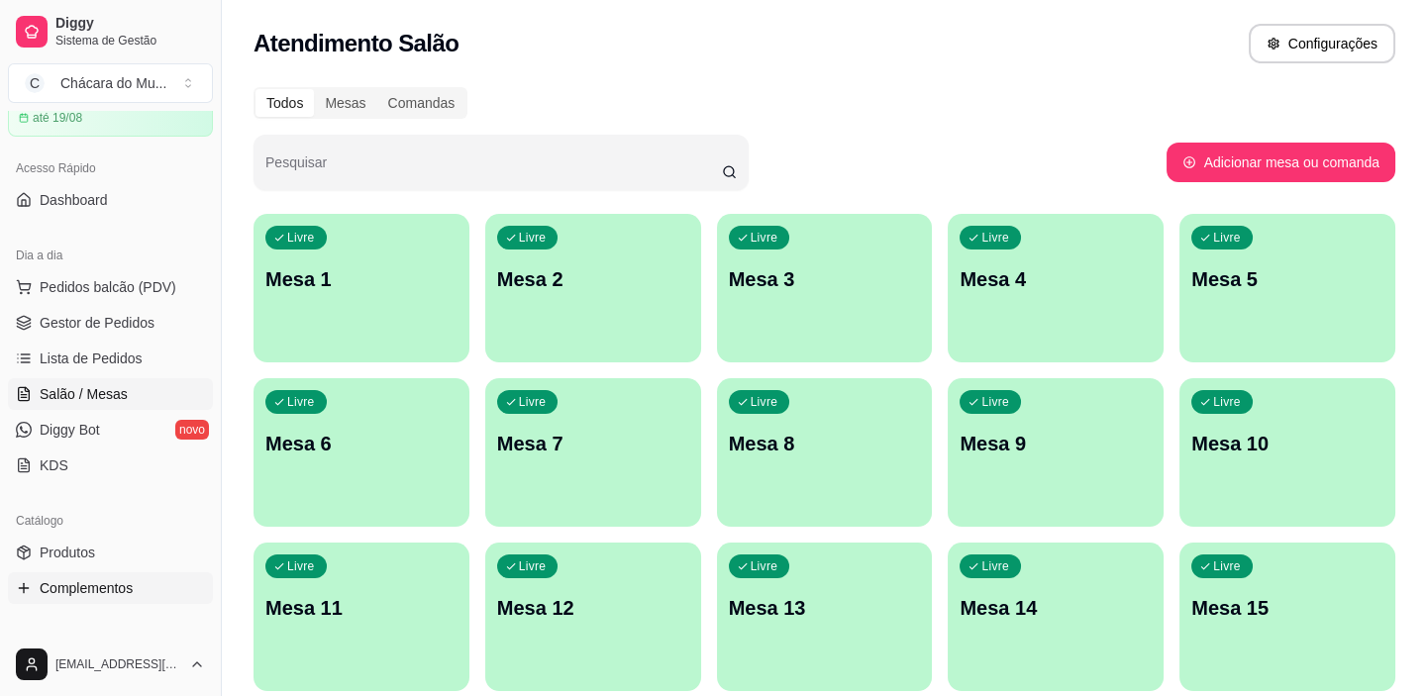
scroll to position [89, 0]
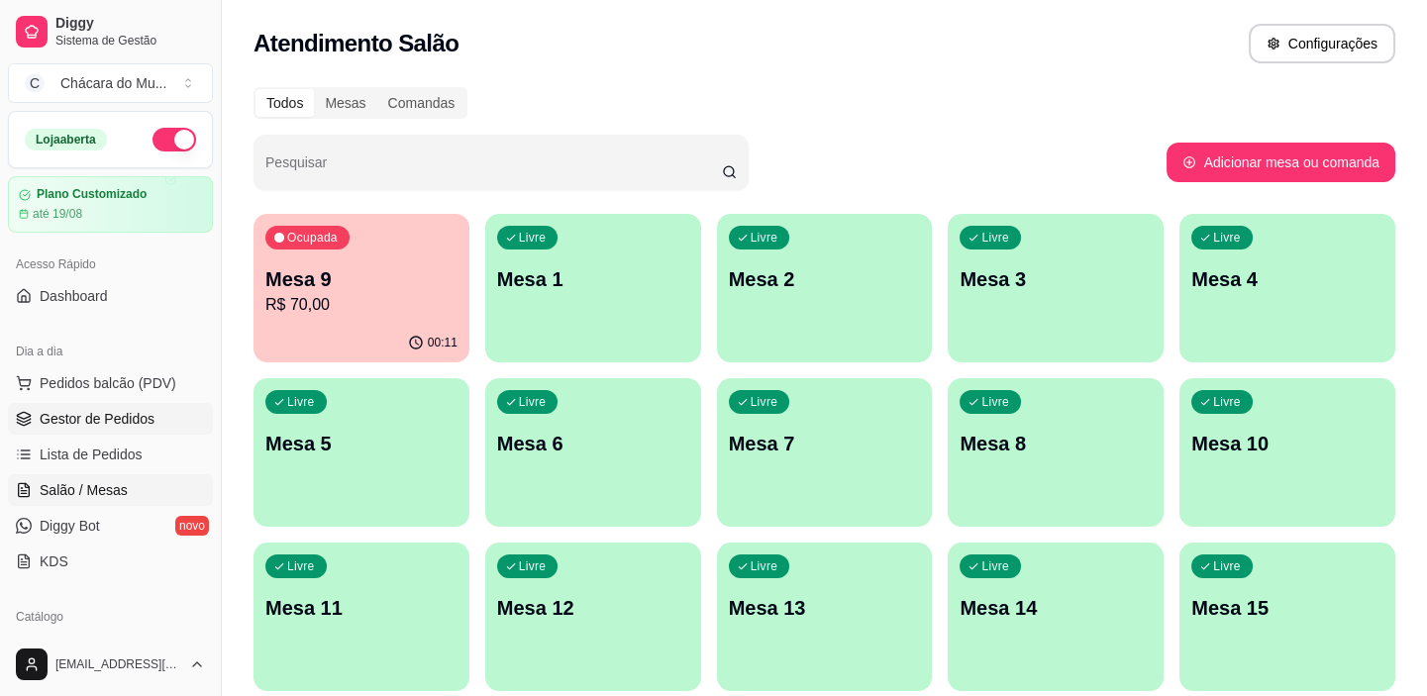
click at [105, 423] on span "Gestor de Pedidos" at bounding box center [97, 419] width 115 height 20
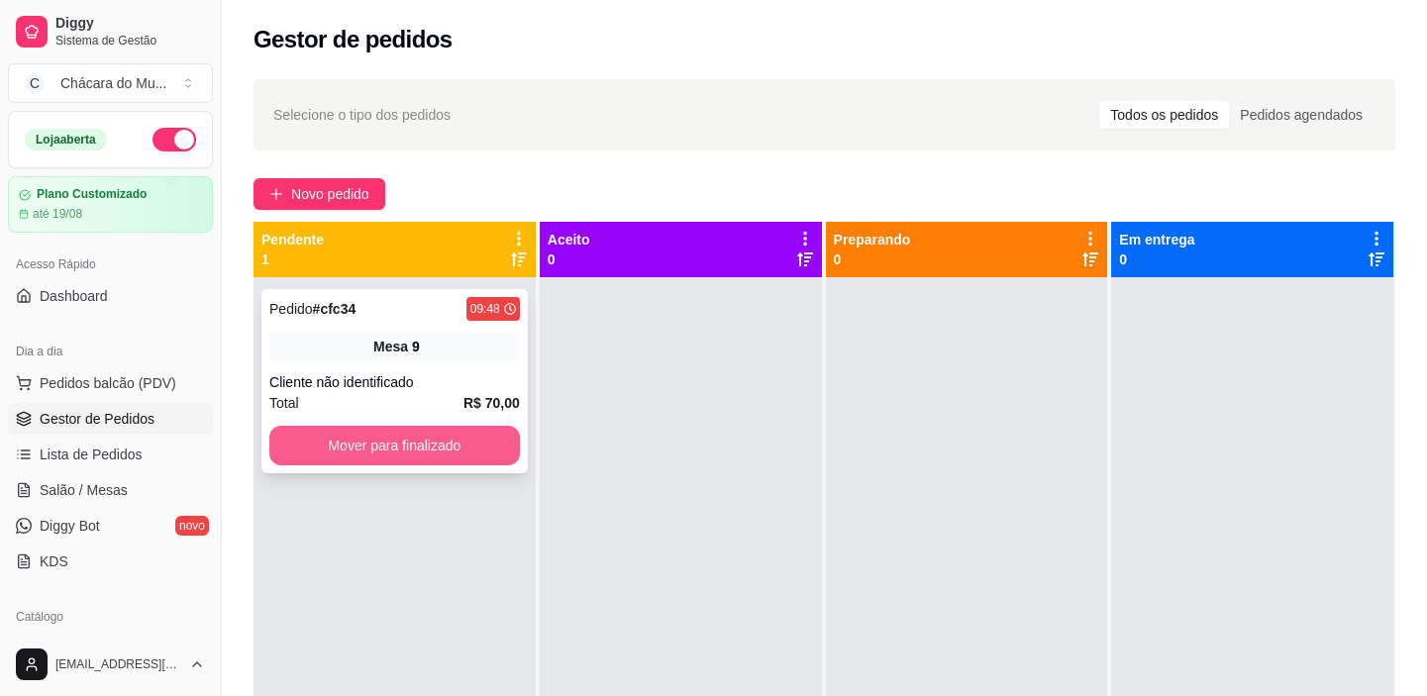
click at [349, 444] on button "Mover para finalizado" at bounding box center [394, 446] width 250 height 40
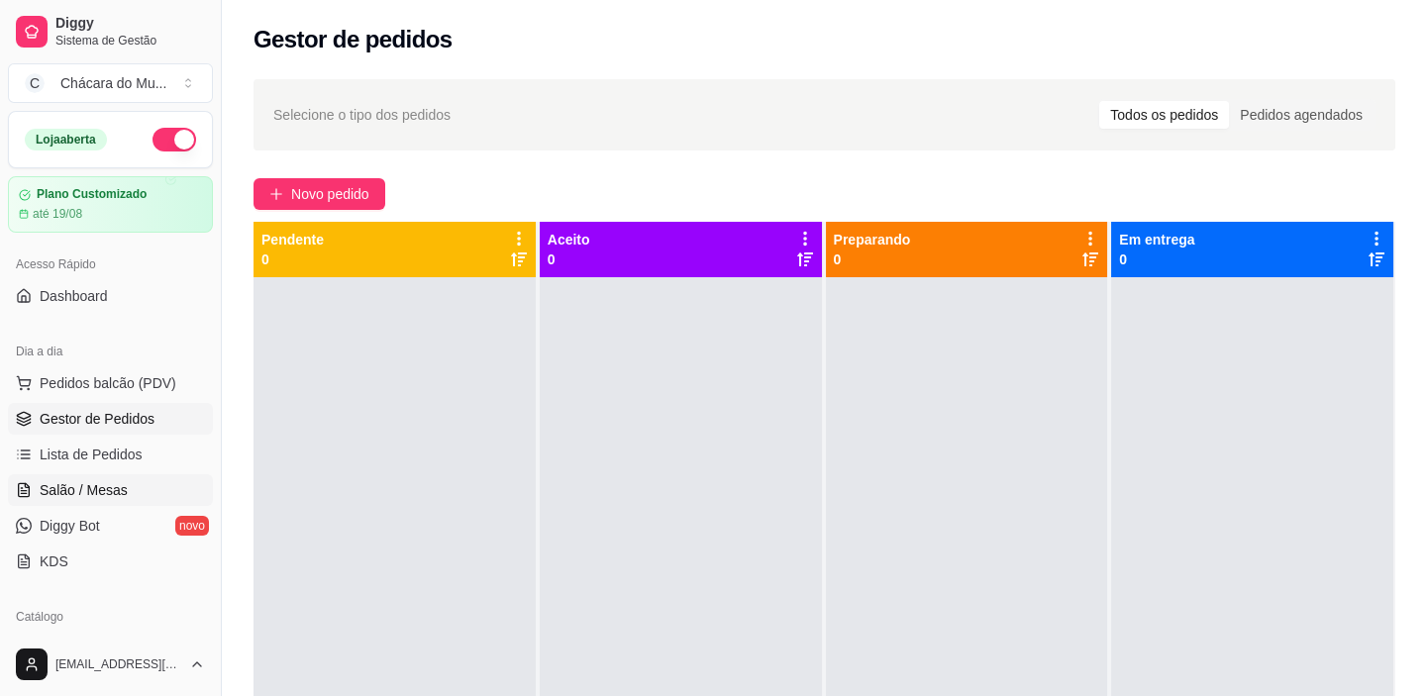
click at [92, 480] on span "Salão / Mesas" at bounding box center [84, 490] width 88 height 20
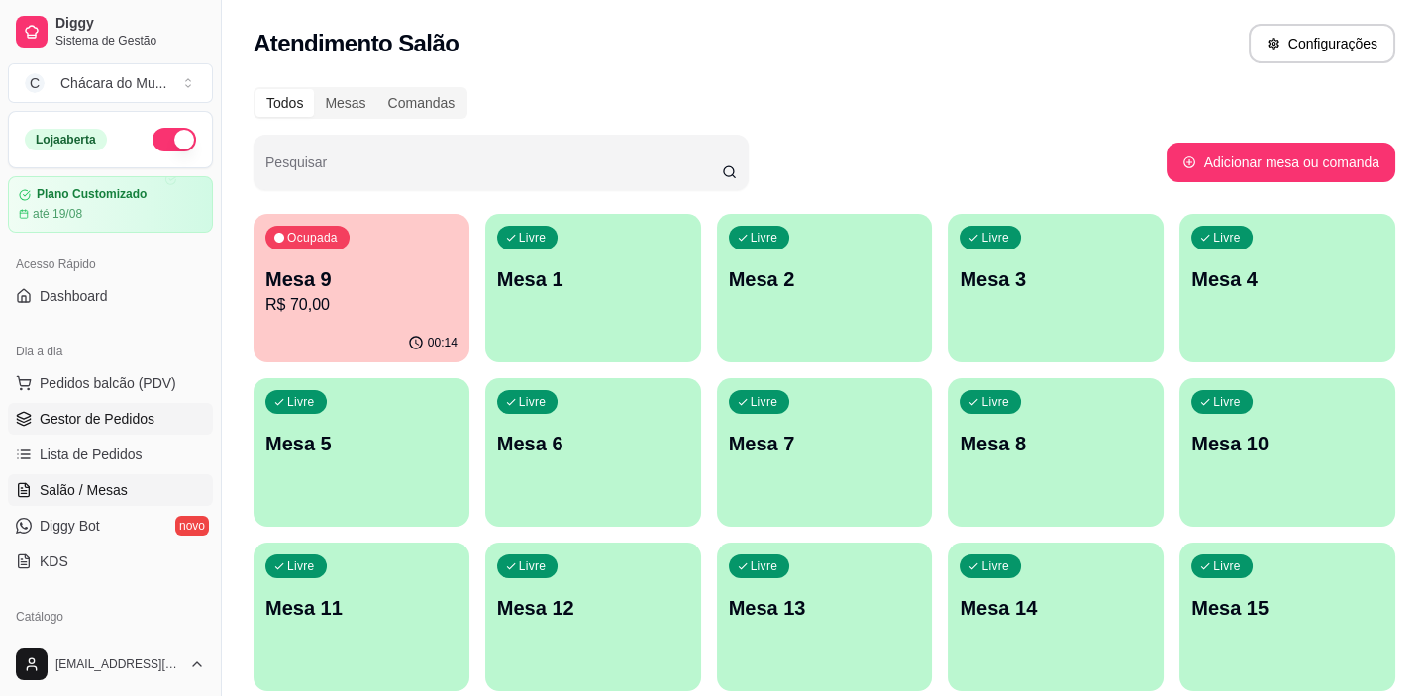
click at [131, 414] on span "Gestor de Pedidos" at bounding box center [97, 419] width 115 height 20
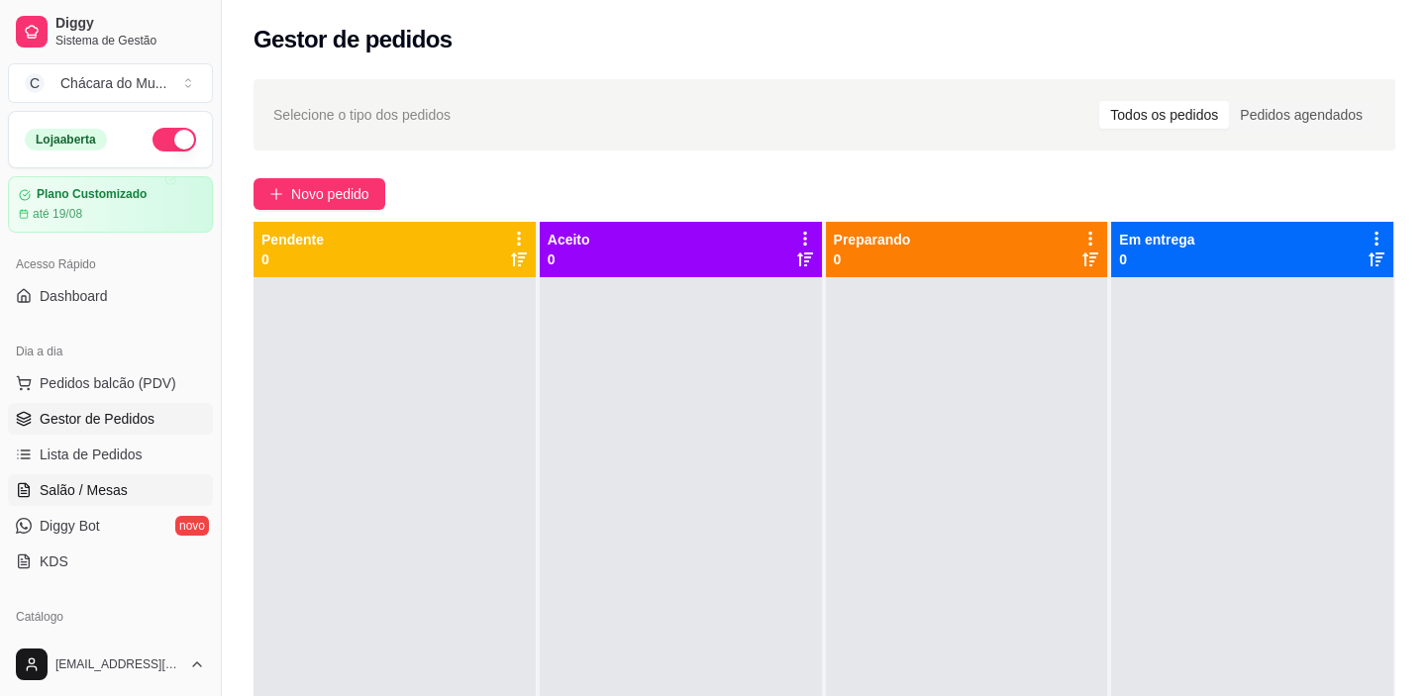
click at [110, 494] on span "Salão / Mesas" at bounding box center [84, 490] width 88 height 20
